Goal: Transaction & Acquisition: Purchase product/service

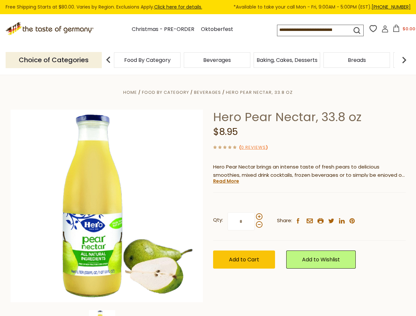
click at [208, 158] on div "Home Food By Category [GEOGRAPHIC_DATA] Hero Pear Nectar, 33.8 oz Hero Pear Nec…" at bounding box center [208, 214] width 405 height 253
click at [403, 30] on button "$0.00" at bounding box center [404, 30] width 28 height 10
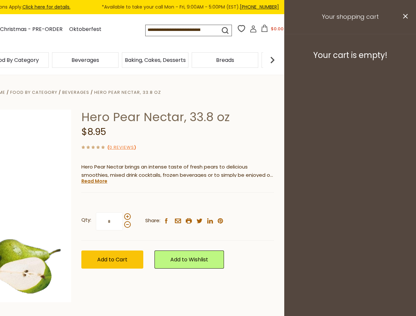
click at [120, 60] on div "Beverages" at bounding box center [85, 59] width 70 height 15
click at [404, 60] on h3 "Your cart is empty!" at bounding box center [349, 55] width 115 height 10
click at [208, 196] on div "Hero Pear Nectar, 33.8 oz $8.95 ( 0 Reviews ) Hero Pear Nectar brings an intens…" at bounding box center [177, 197] width 193 height 174
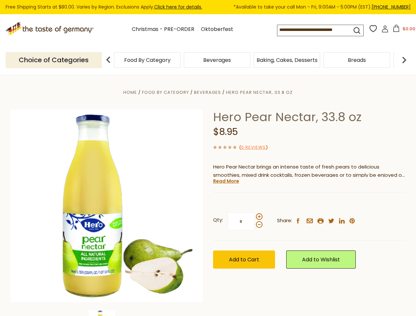
click at [107, 313] on div "Home Food By Category [GEOGRAPHIC_DATA] Hero Pear Nectar, 33.8 oz Hero Pear Nec…" at bounding box center [208, 214] width 405 height 253
click at [225, 181] on link "Read More" at bounding box center [226, 181] width 26 height 7
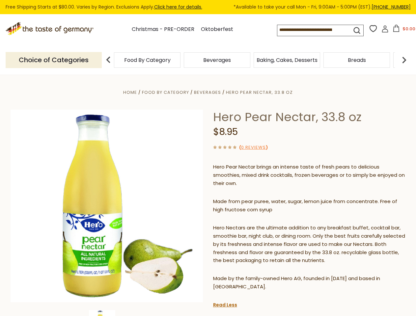
click at [259, 224] on p "Hero Nectars are the ultimate addition to any breakfast buffet, cocktail bar, s…" at bounding box center [309, 244] width 193 height 41
